Goal: Task Accomplishment & Management: Use online tool/utility

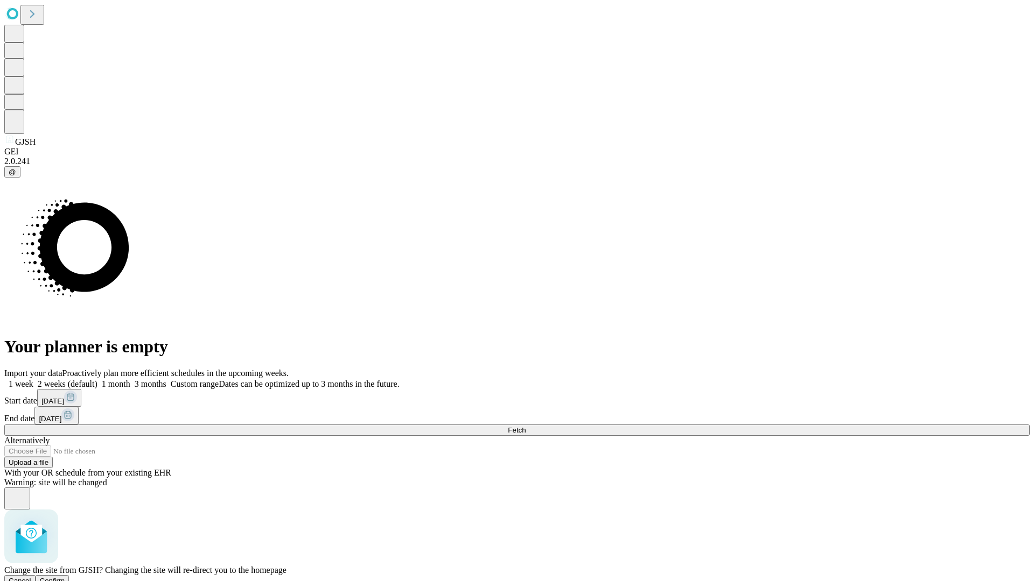
click at [65, 577] on span "Confirm" at bounding box center [52, 581] width 25 height 8
click at [33, 380] on label "1 week" at bounding box center [18, 384] width 29 height 9
click at [525, 426] on span "Fetch" at bounding box center [517, 430] width 18 height 8
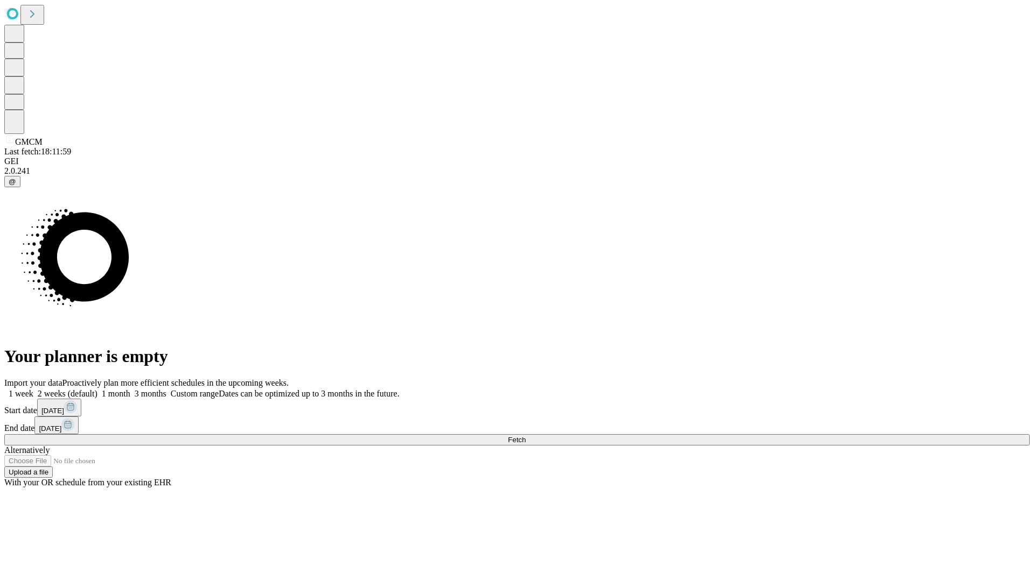
click at [33, 389] on label "1 week" at bounding box center [18, 393] width 29 height 9
click at [525, 436] on span "Fetch" at bounding box center [517, 440] width 18 height 8
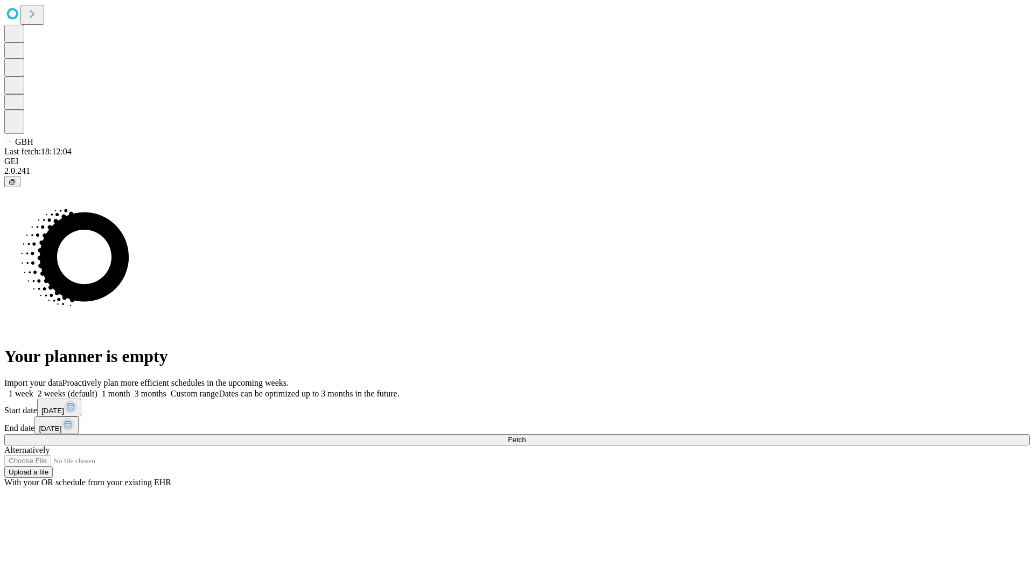
click at [33, 389] on label "1 week" at bounding box center [18, 393] width 29 height 9
click at [525, 436] on span "Fetch" at bounding box center [517, 440] width 18 height 8
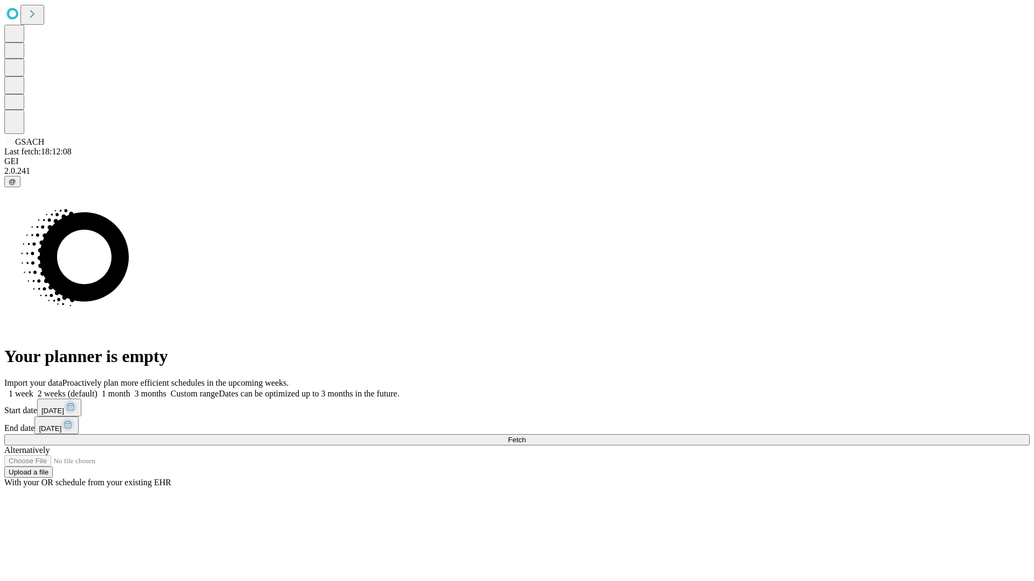
click at [33, 389] on label "1 week" at bounding box center [18, 393] width 29 height 9
click at [525, 436] on span "Fetch" at bounding box center [517, 440] width 18 height 8
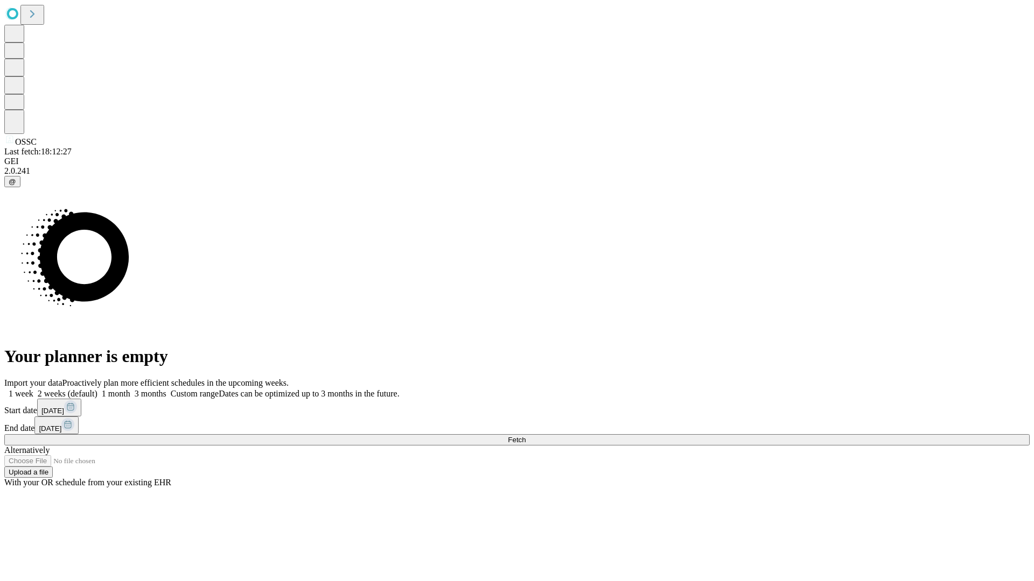
click at [33, 389] on label "1 week" at bounding box center [18, 393] width 29 height 9
click at [525, 436] on span "Fetch" at bounding box center [517, 440] width 18 height 8
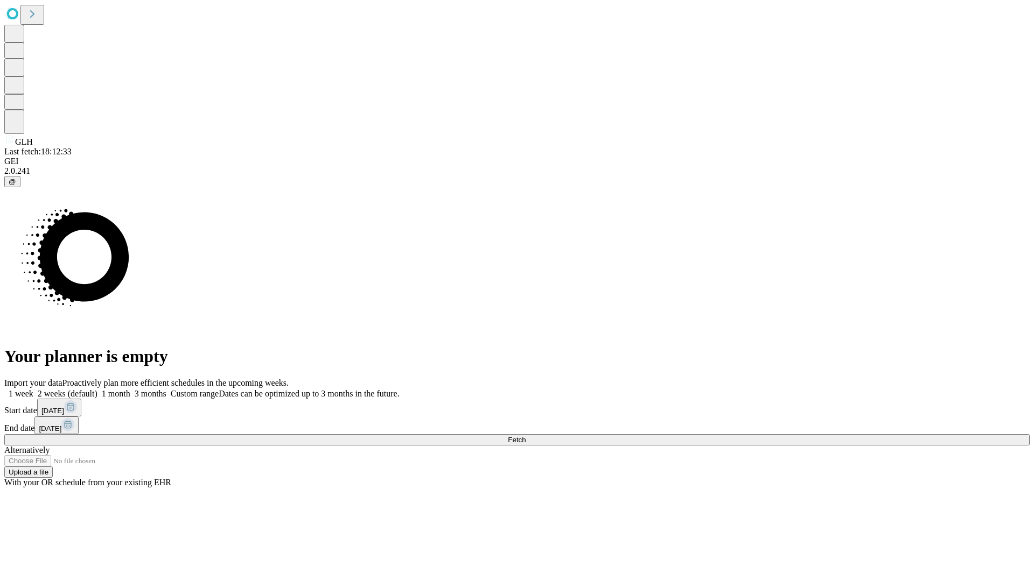
click at [33, 389] on label "1 week" at bounding box center [18, 393] width 29 height 9
click at [525, 436] on span "Fetch" at bounding box center [517, 440] width 18 height 8
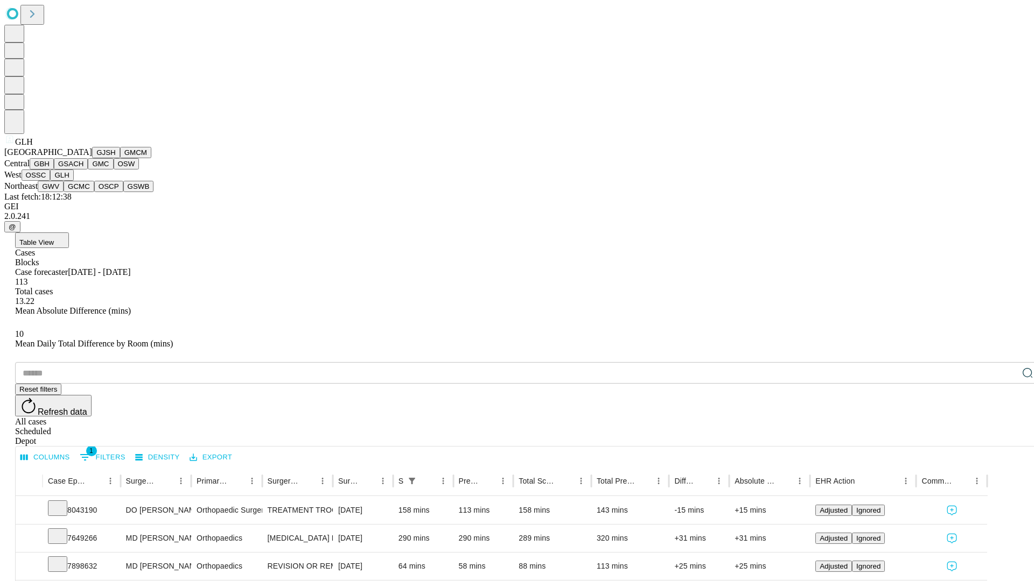
click at [64, 192] on button "GWV" at bounding box center [51, 186] width 26 height 11
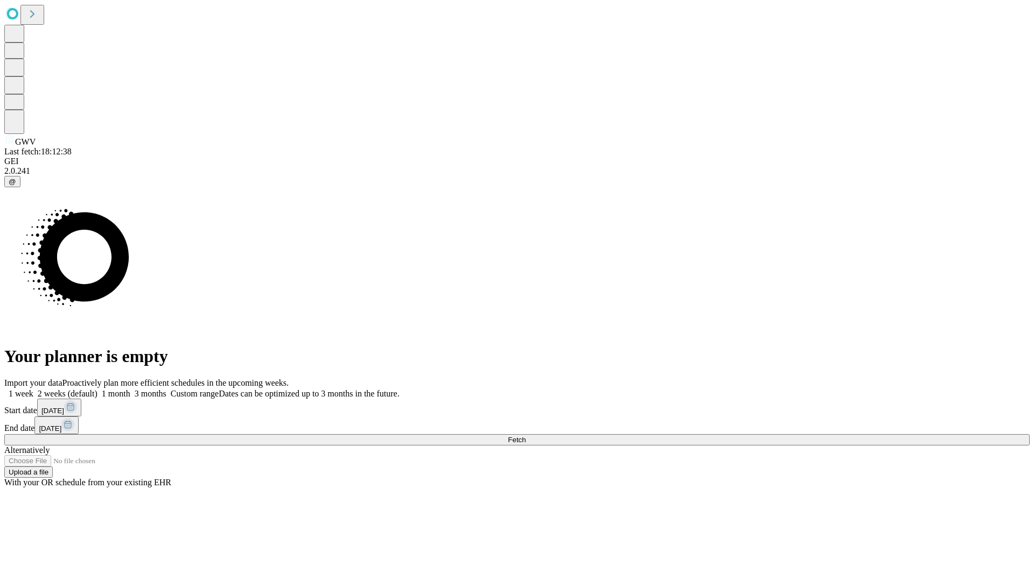
click at [33, 389] on label "1 week" at bounding box center [18, 393] width 29 height 9
click at [525, 436] on span "Fetch" at bounding box center [517, 440] width 18 height 8
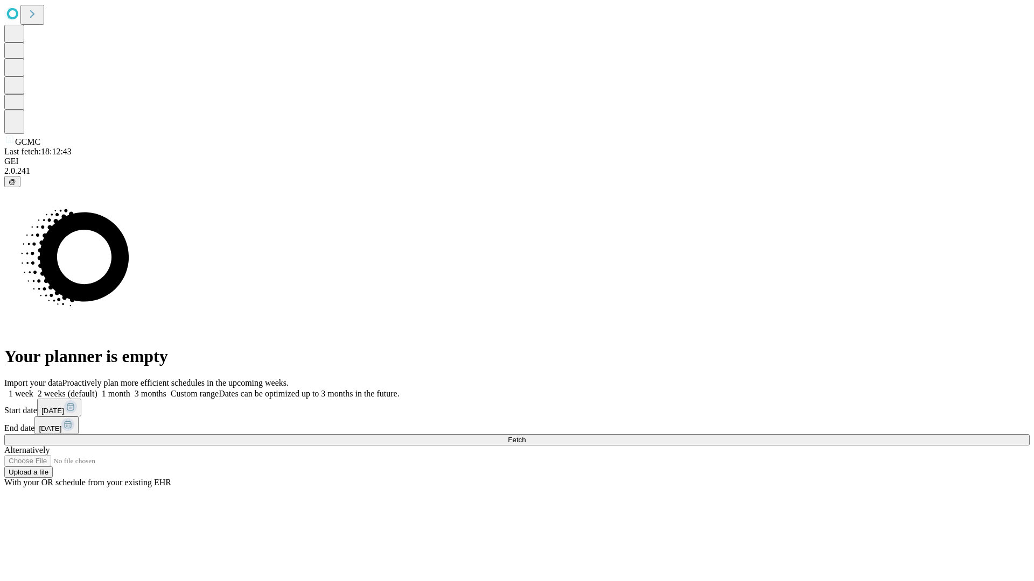
click at [525, 436] on span "Fetch" at bounding box center [517, 440] width 18 height 8
